Goal: Obtain resource: Download file/media

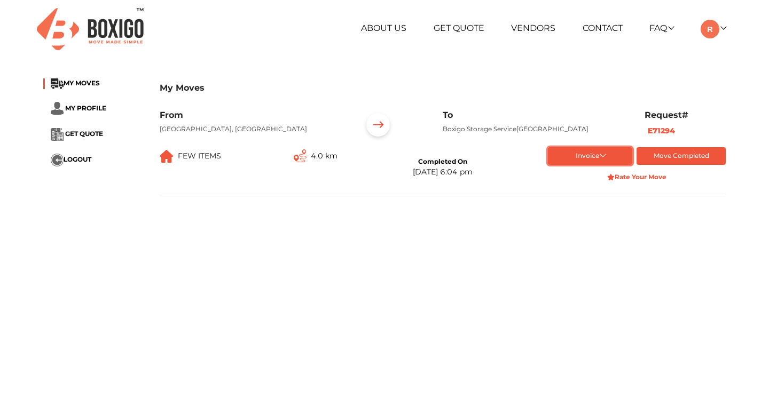
click at [598, 165] on button "Invoice" at bounding box center [590, 156] width 85 height 18
click at [584, 227] on button "List of Goods" at bounding box center [591, 222] width 87 height 16
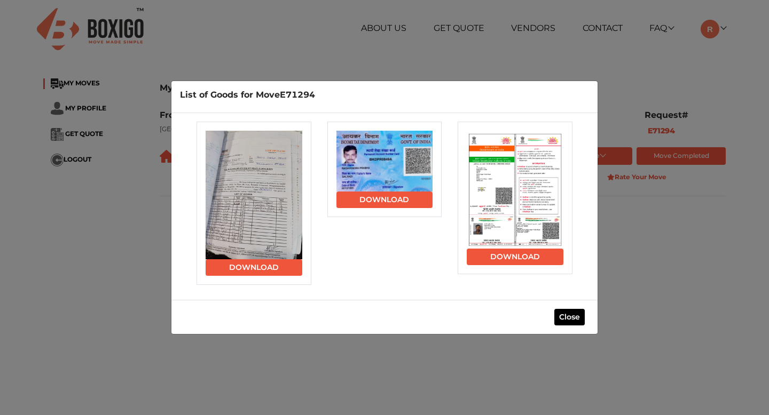
click at [251, 187] on img at bounding box center [254, 195] width 97 height 129
click at [251, 267] on link "Download" at bounding box center [254, 267] width 97 height 17
click at [577, 318] on button "Close" at bounding box center [569, 317] width 30 height 17
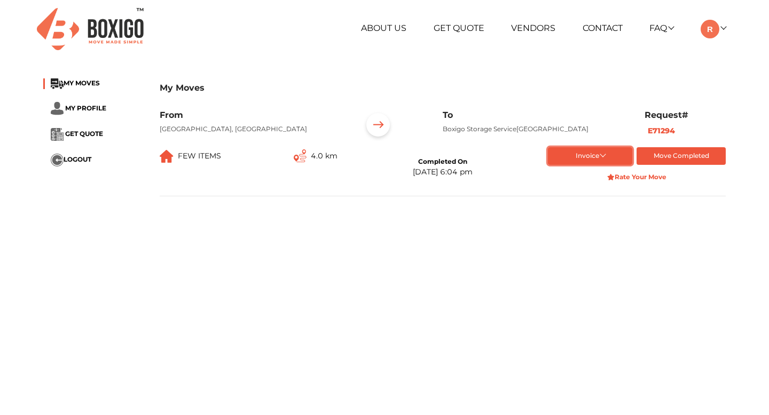
click at [592, 161] on button "Invoice" at bounding box center [590, 156] width 85 height 18
click at [588, 210] on button "Final Invoice Bill" at bounding box center [591, 206] width 87 height 16
drag, startPoint x: 684, startPoint y: 130, endPoint x: 645, endPoint y: 132, distance: 38.5
click at [645, 132] on div "Request# E71294" at bounding box center [684, 126] width 97 height 33
copy b "E71294"
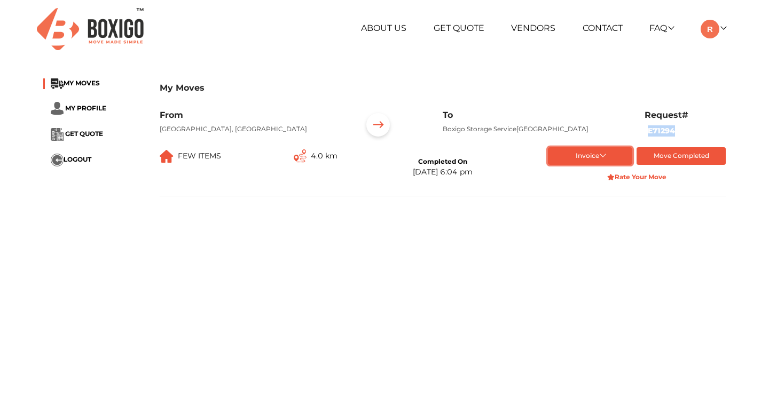
click at [602, 165] on button "Invoice" at bounding box center [590, 156] width 85 height 18
click at [584, 227] on button "List of Goods" at bounding box center [591, 222] width 87 height 16
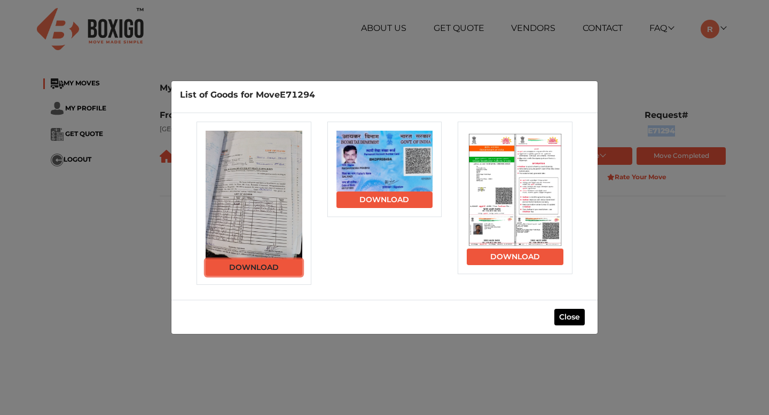
click at [280, 266] on link "Download" at bounding box center [254, 267] width 97 height 17
click at [575, 323] on button "Close" at bounding box center [569, 317] width 30 height 17
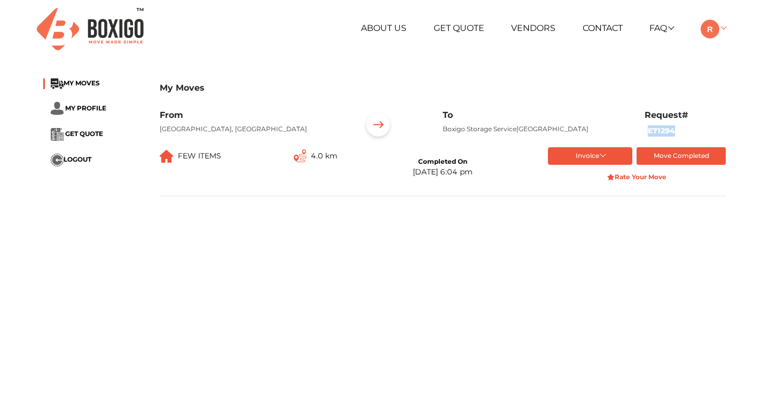
click at [718, 35] on img at bounding box center [709, 29] width 19 height 19
click at [732, 64] on link "My Profile" at bounding box center [740, 64] width 85 height 20
